Goal: Information Seeking & Learning: Check status

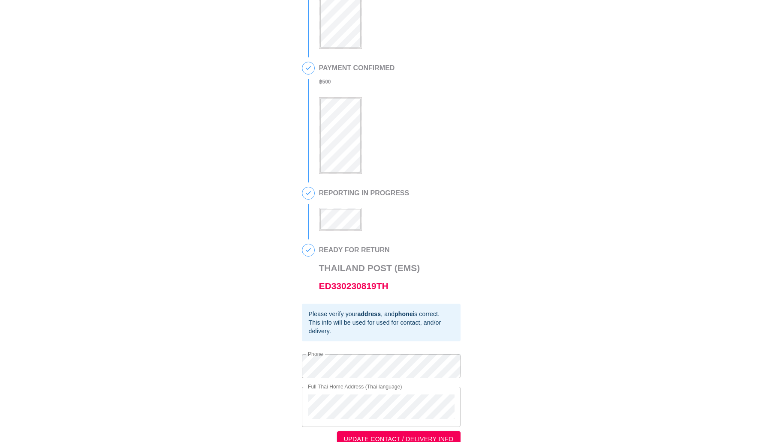
scroll to position [123, 0]
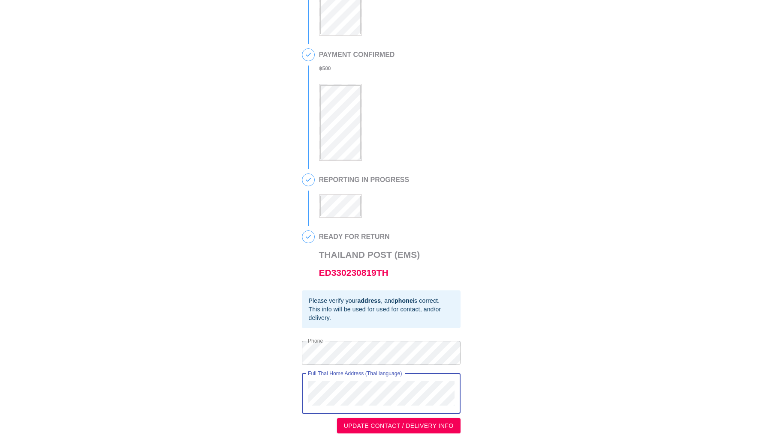
click at [305, 385] on div "Full Thai Home Address (Thai language)" at bounding box center [381, 394] width 159 height 40
click at [293, 351] on div "This is a secure link , and your information is safe . 1 90 DAY REPORT REQUESTE…" at bounding box center [381, 161] width 745 height 546
